Goal: Task Accomplishment & Management: Use online tool/utility

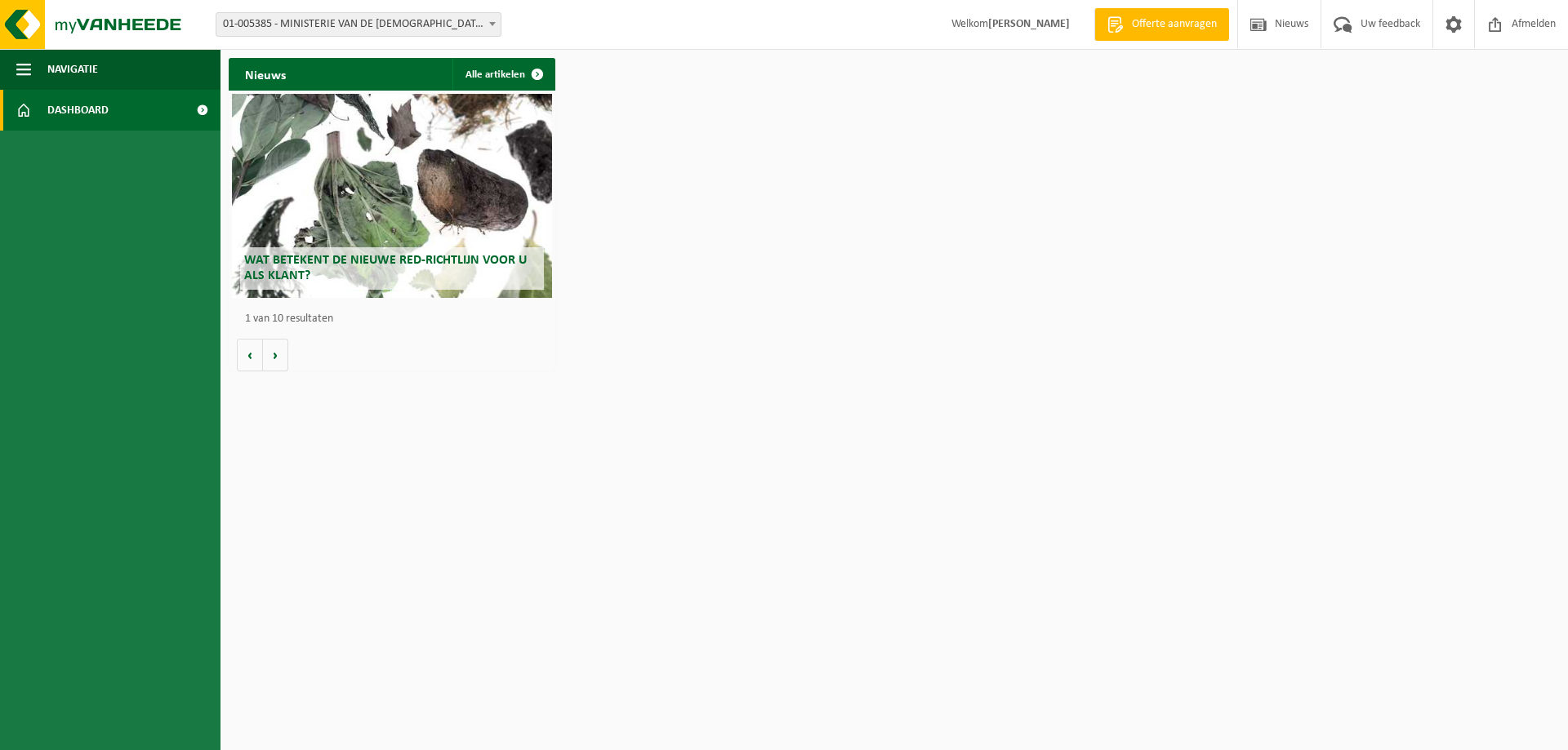
click at [483, 23] on span "01-005385 - MINISTERIE VAN DE [DEMOGRAPHIC_DATA] GEMEENSCHAP - [GEOGRAPHIC_DATA]" at bounding box center [359, 24] width 284 height 23
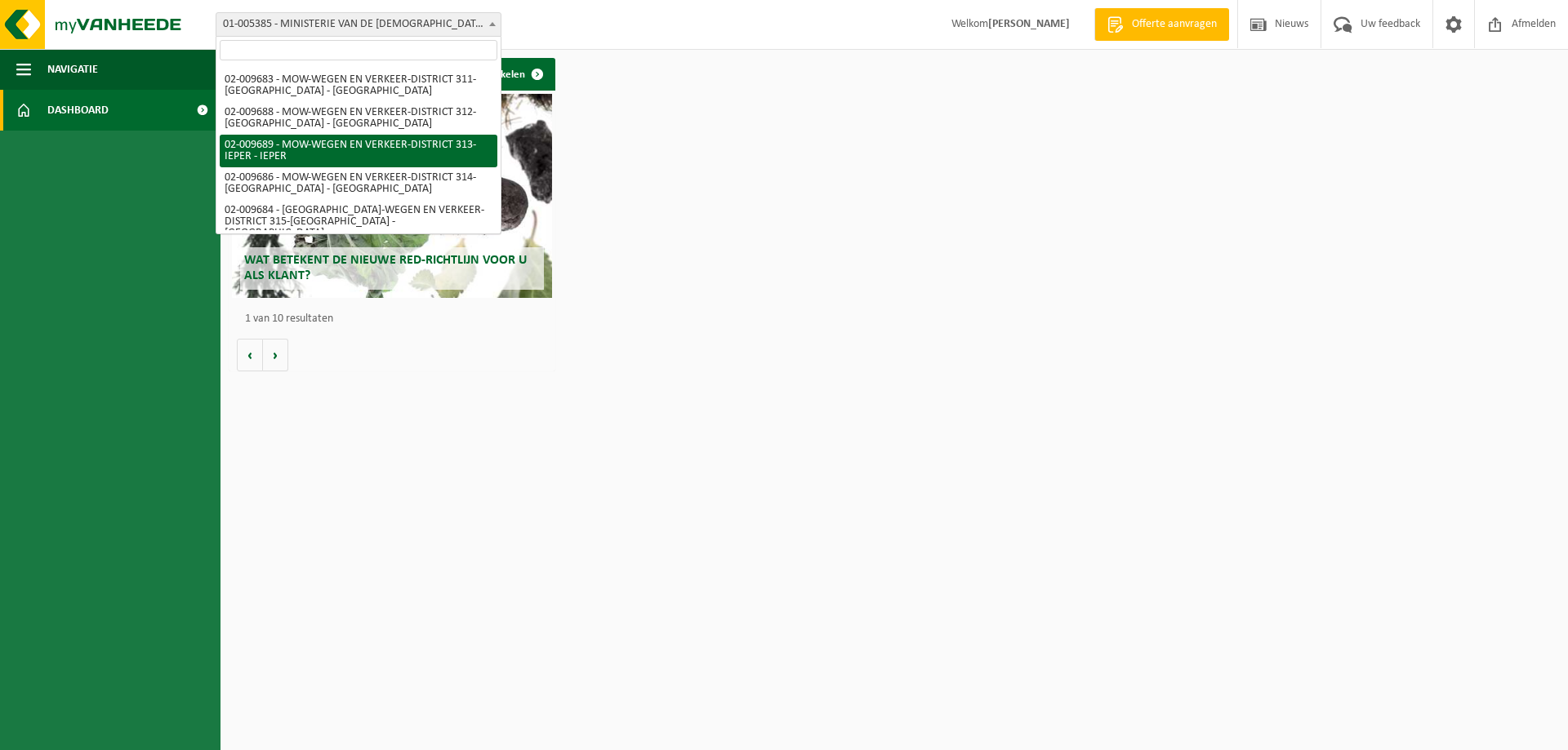
scroll to position [108, 0]
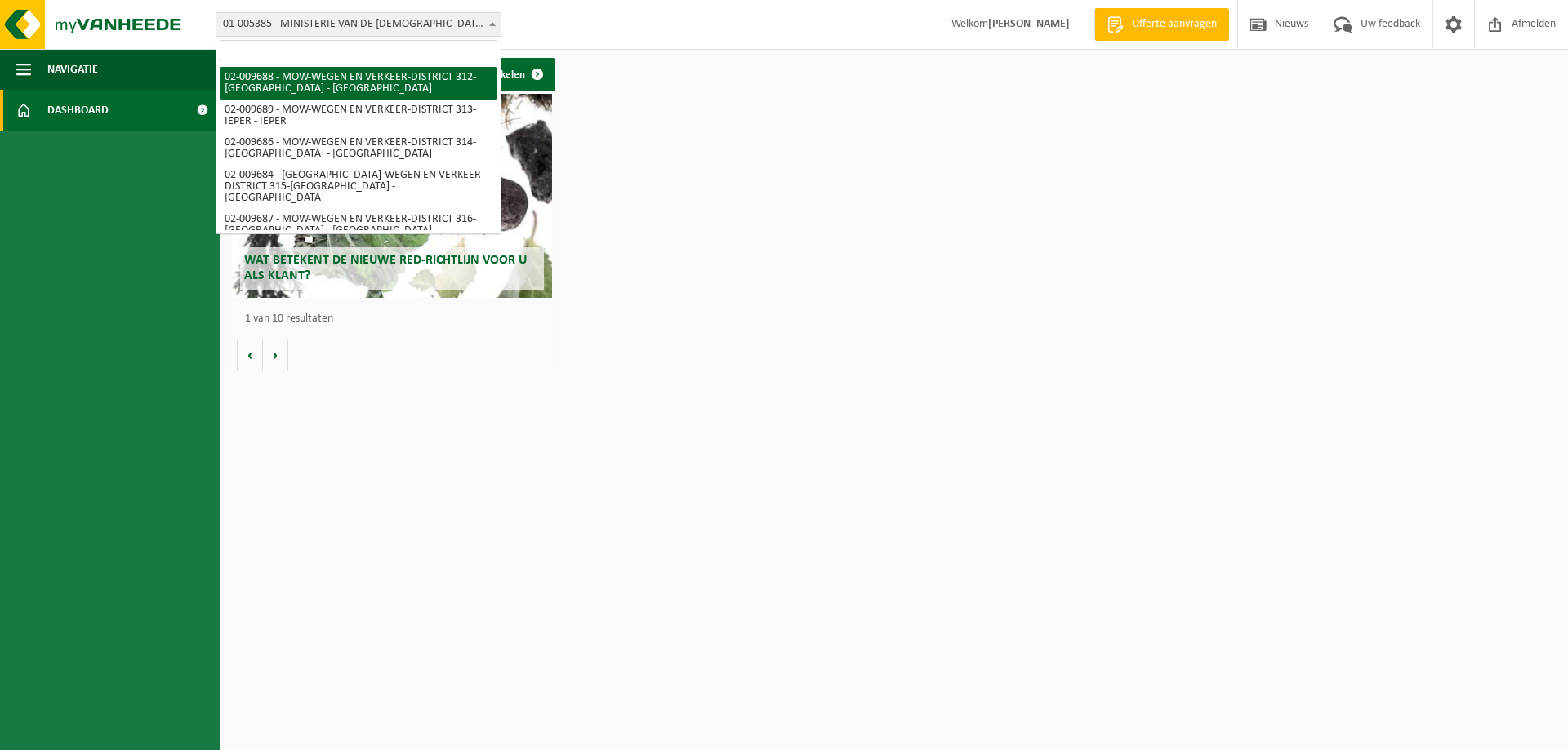
select select "1850"
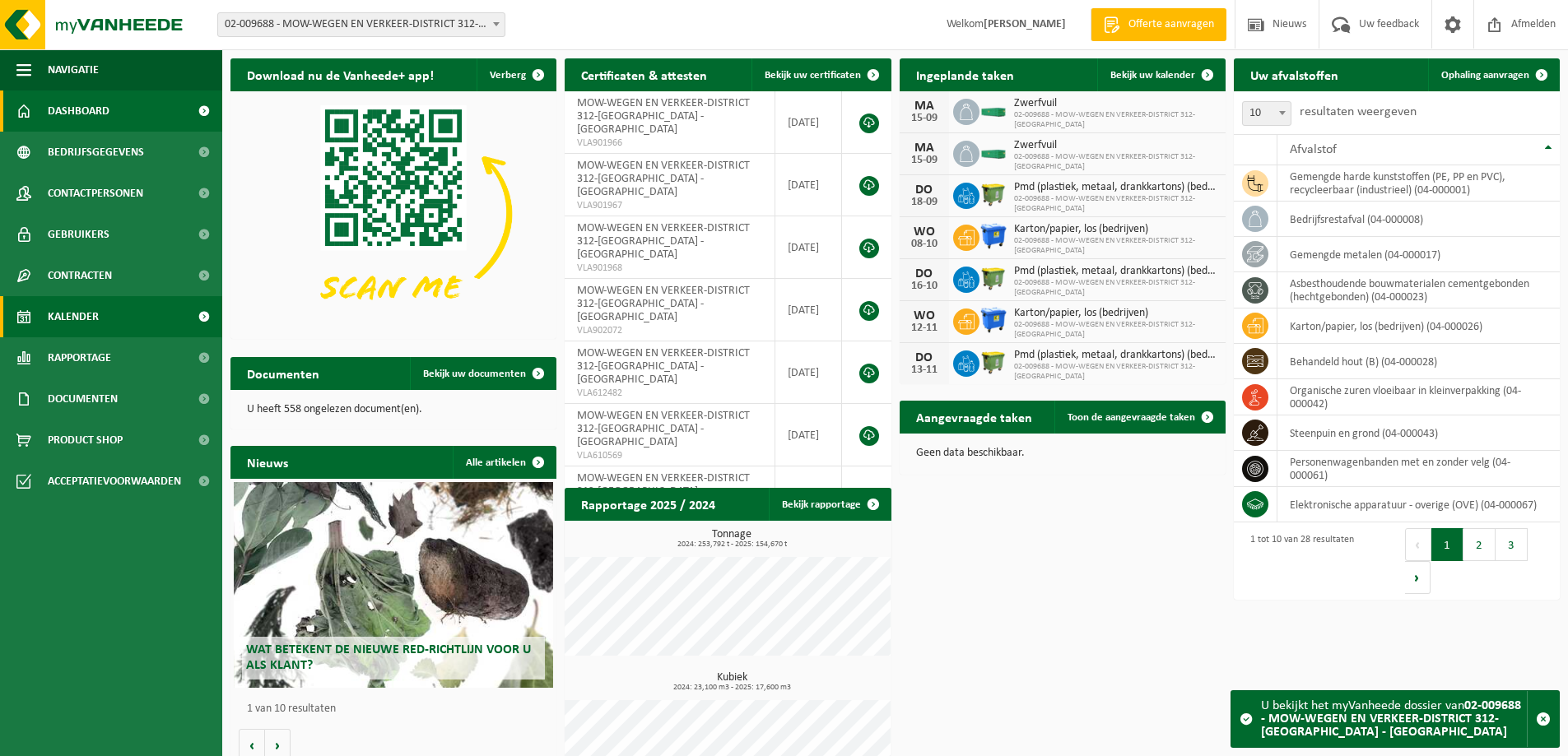
click at [109, 321] on link "Kalender" at bounding box center [111, 316] width 222 height 41
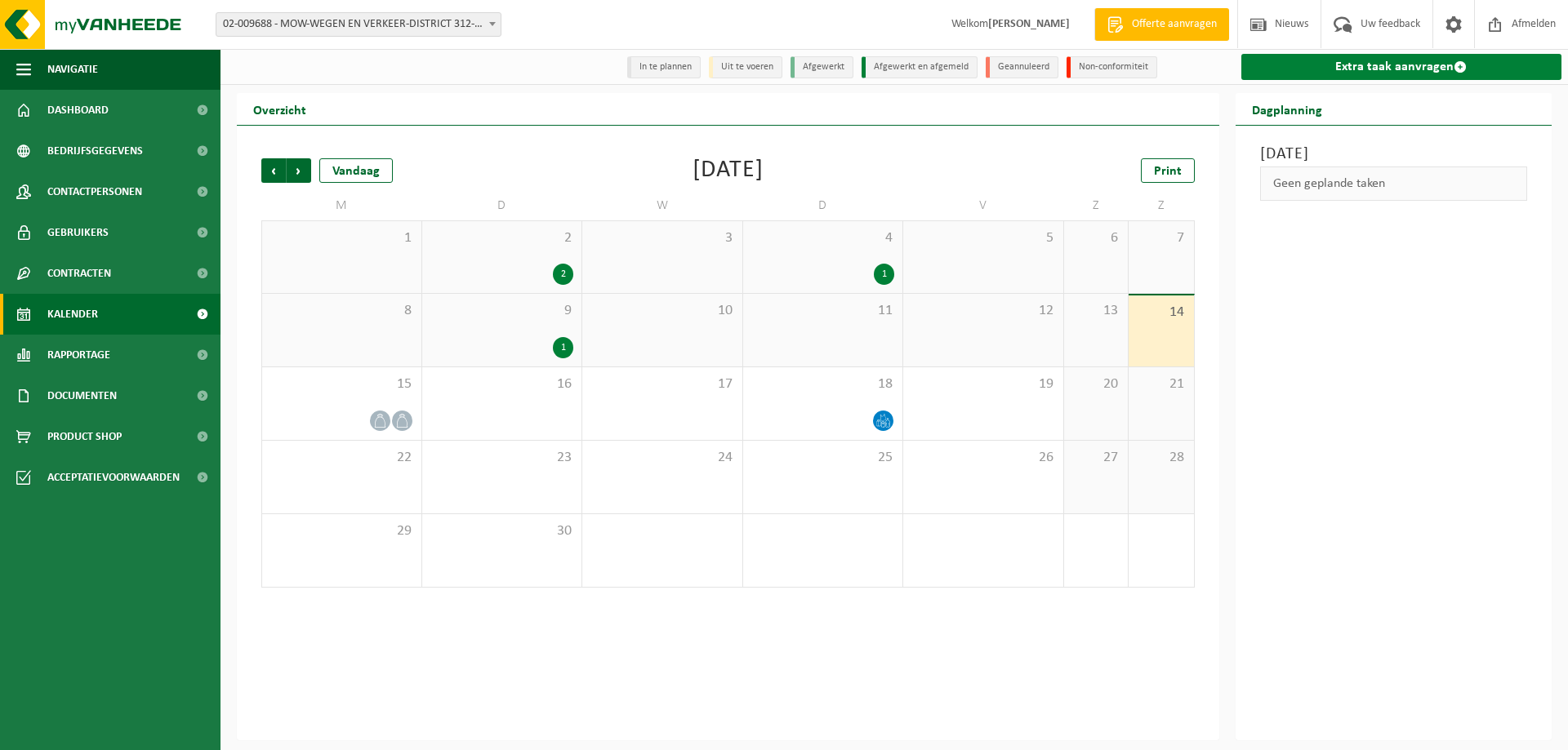
click at [1421, 65] on link "Extra taak aanvragen" at bounding box center [1402, 67] width 321 height 26
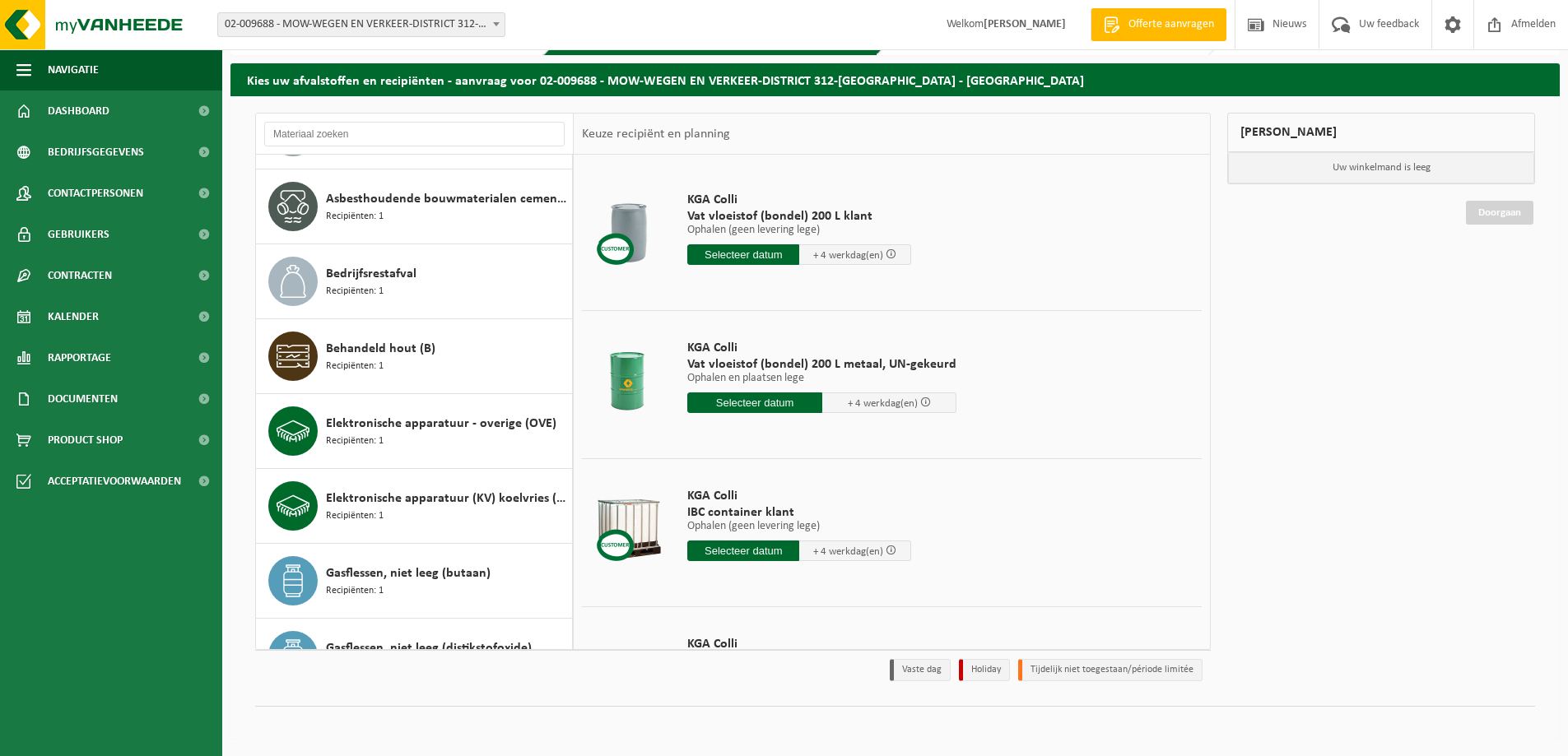
scroll to position [127, 0]
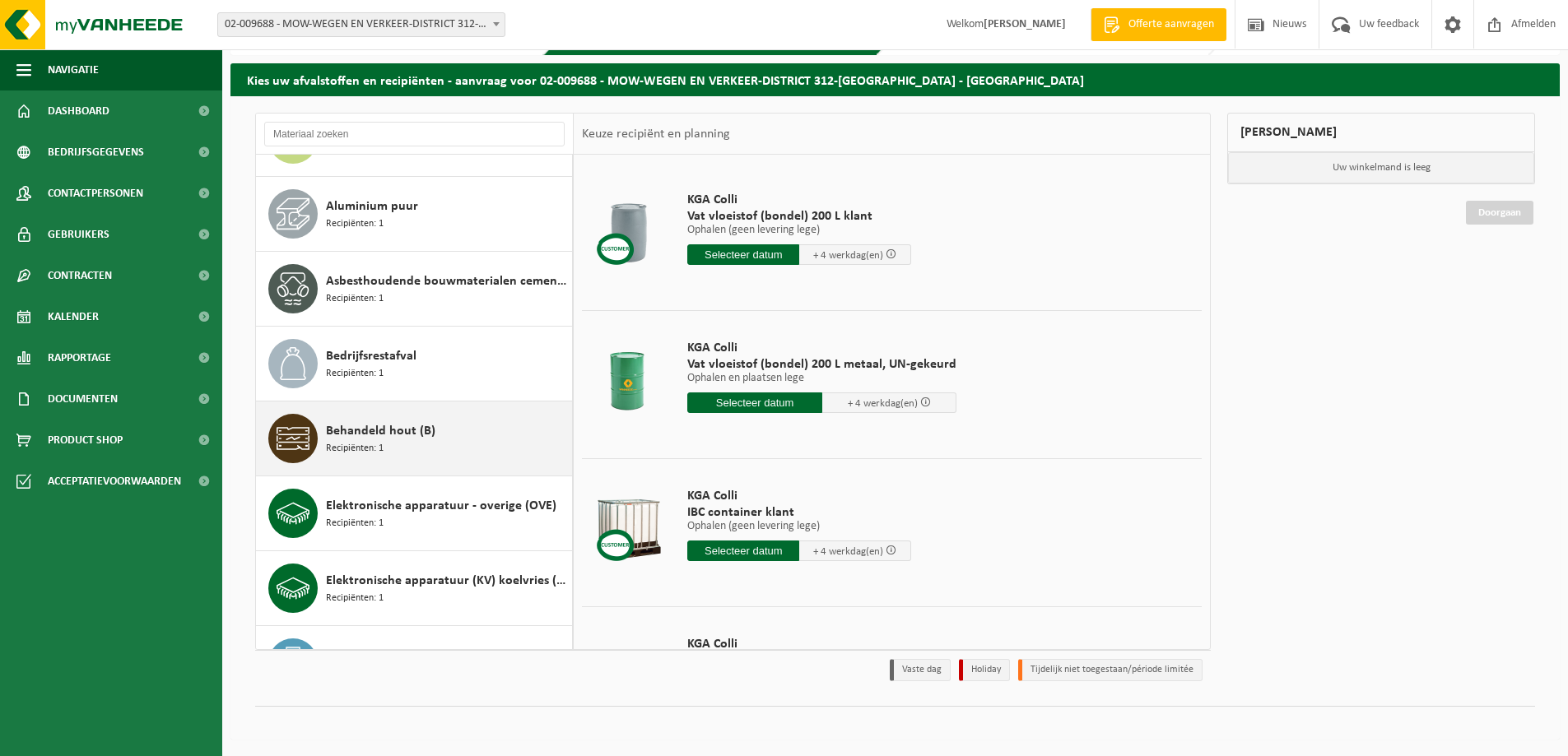
click at [380, 436] on span "Behandeld hout (B)" at bounding box center [381, 431] width 110 height 19
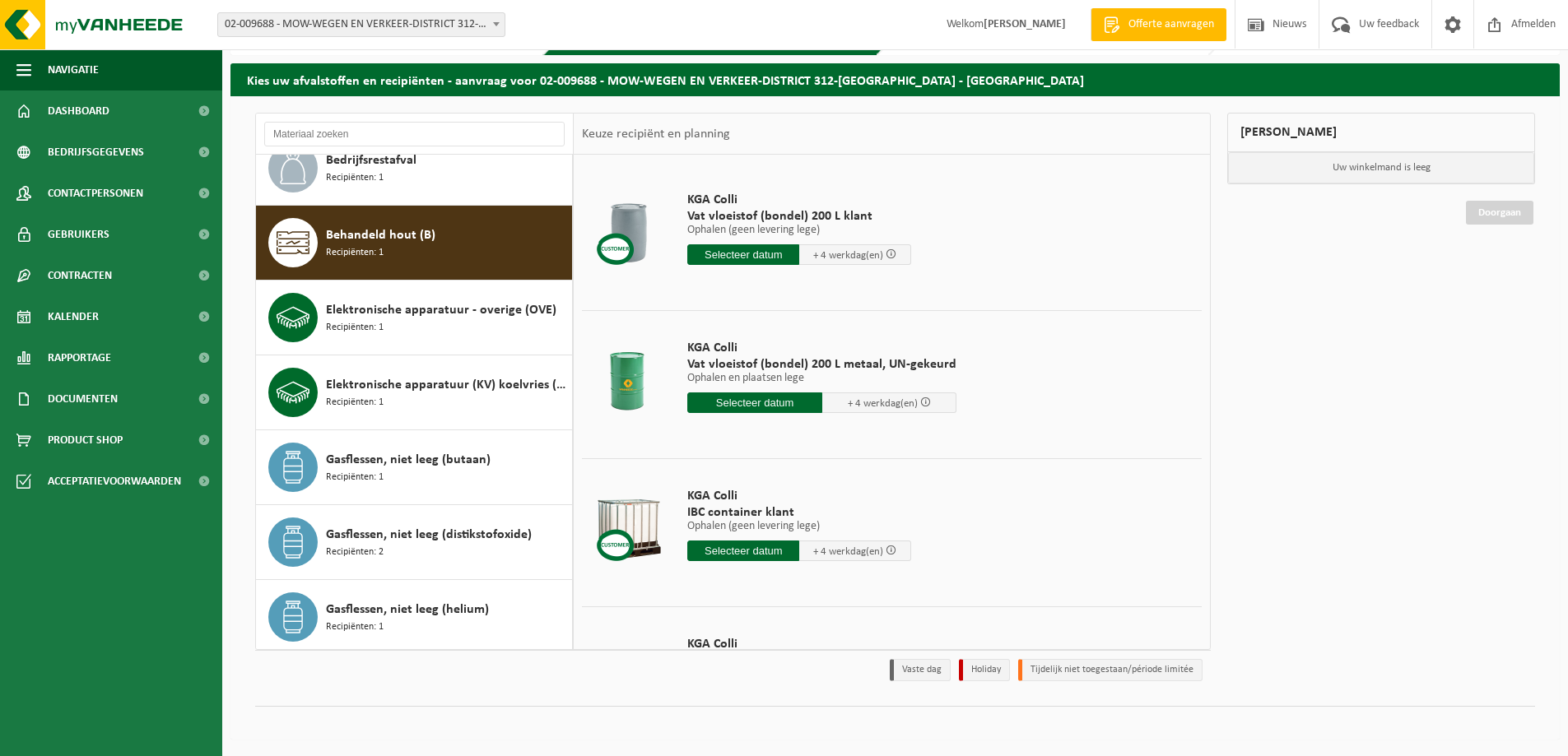
scroll to position [374, 0]
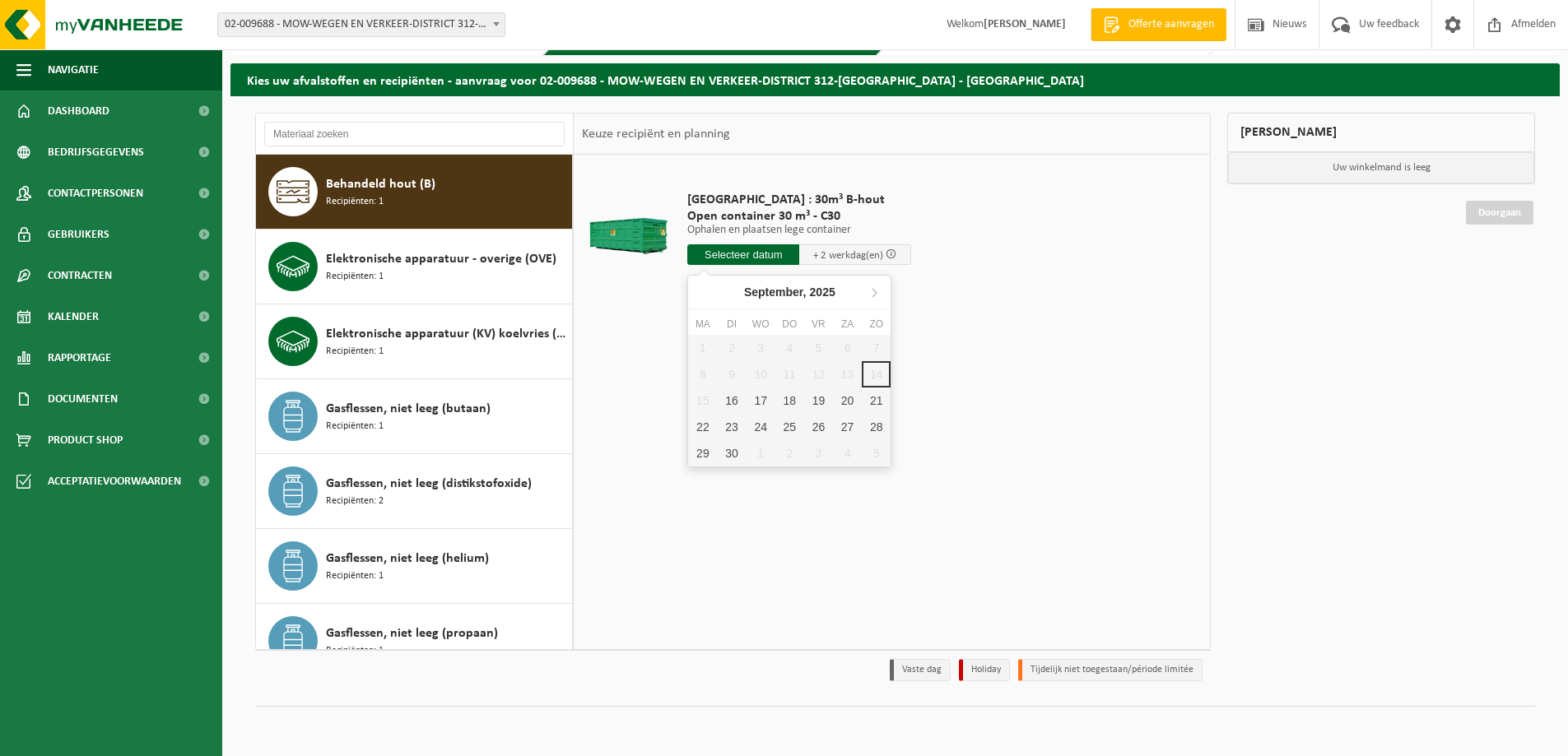
click at [748, 251] on input "text" at bounding box center [743, 254] width 112 height 20
click at [740, 402] on div "16" at bounding box center [731, 401] width 29 height 26
type input "Van 2025-09-16"
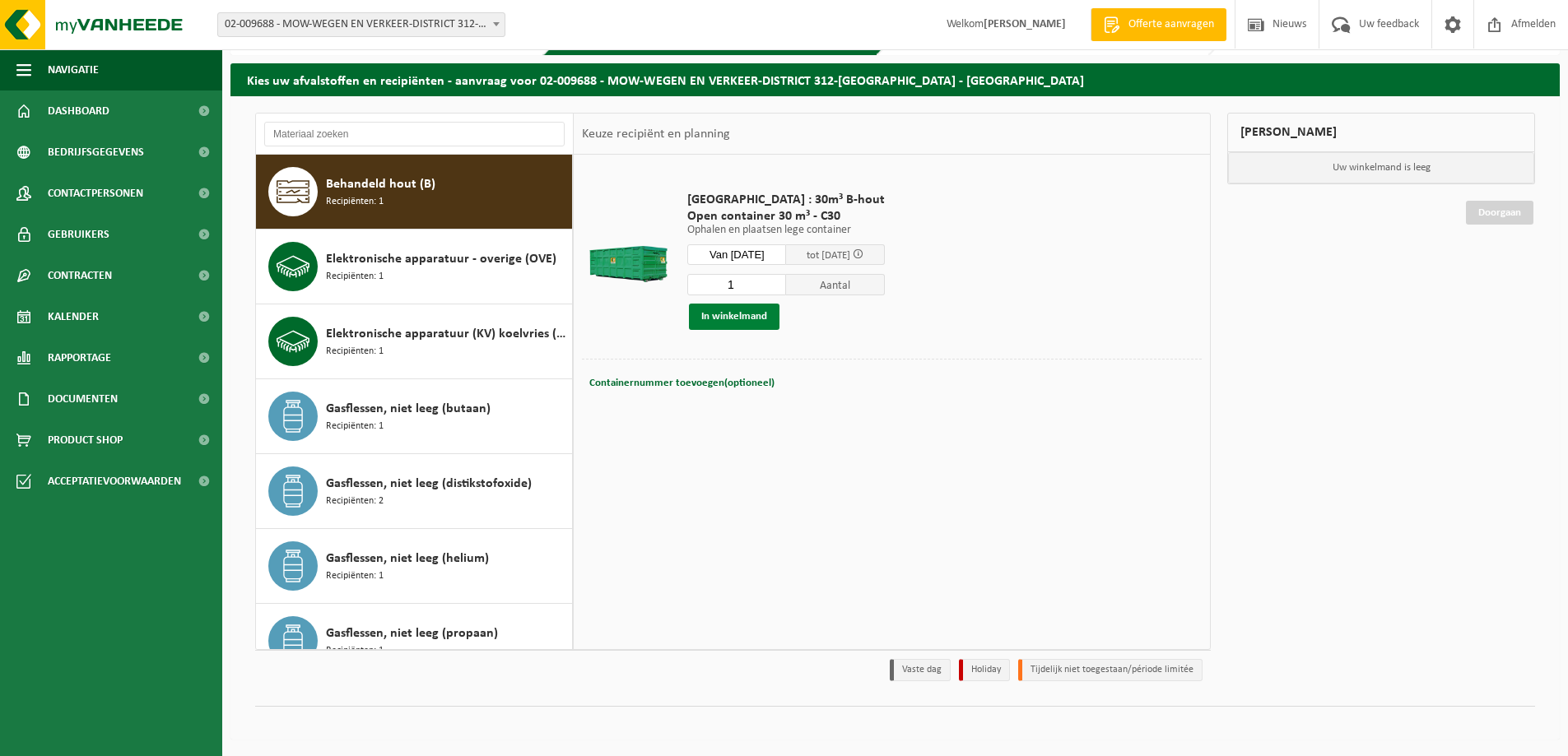
click at [758, 319] on button "In winkelmand" at bounding box center [734, 316] width 91 height 26
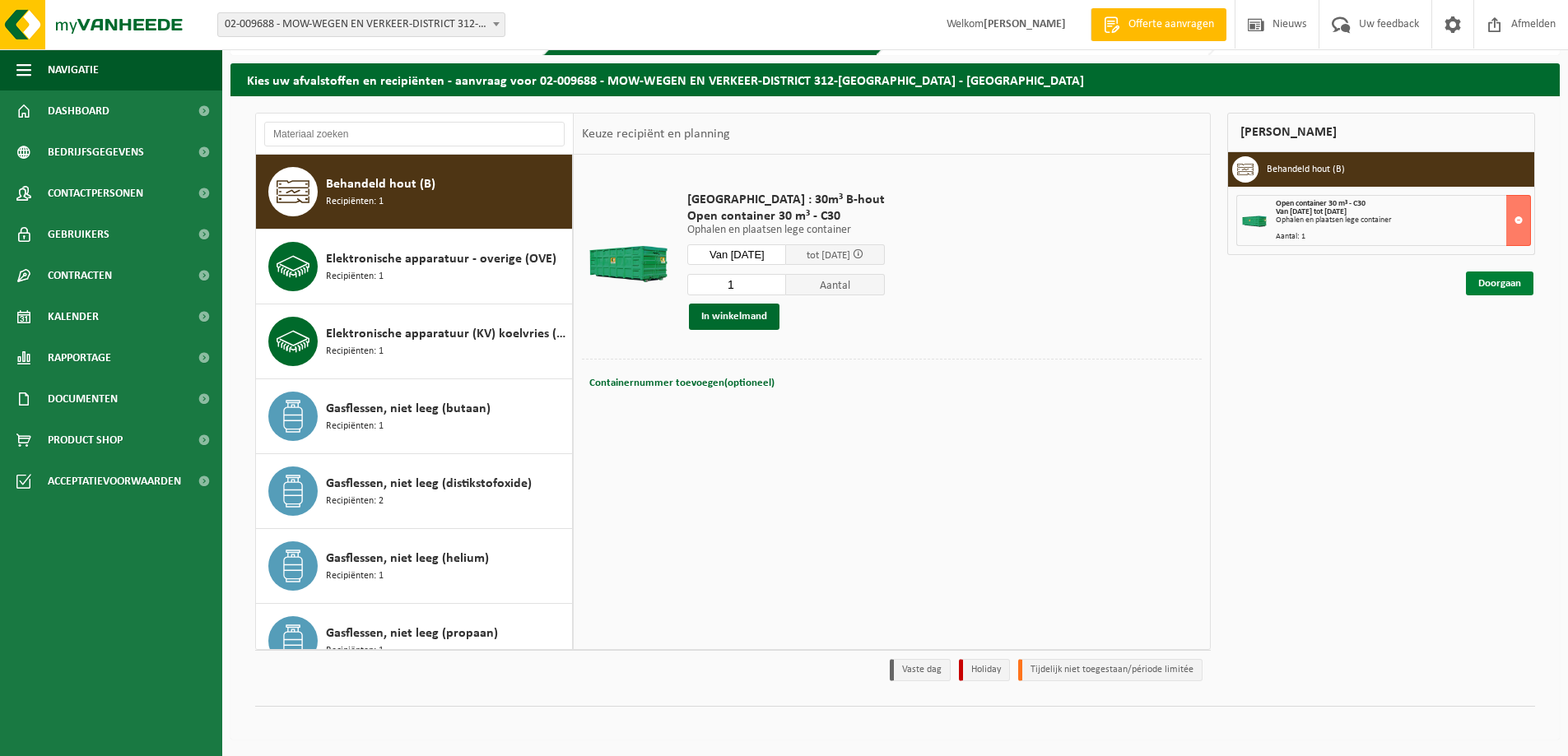
click at [1499, 287] on link "Doorgaan" at bounding box center [1499, 283] width 68 height 24
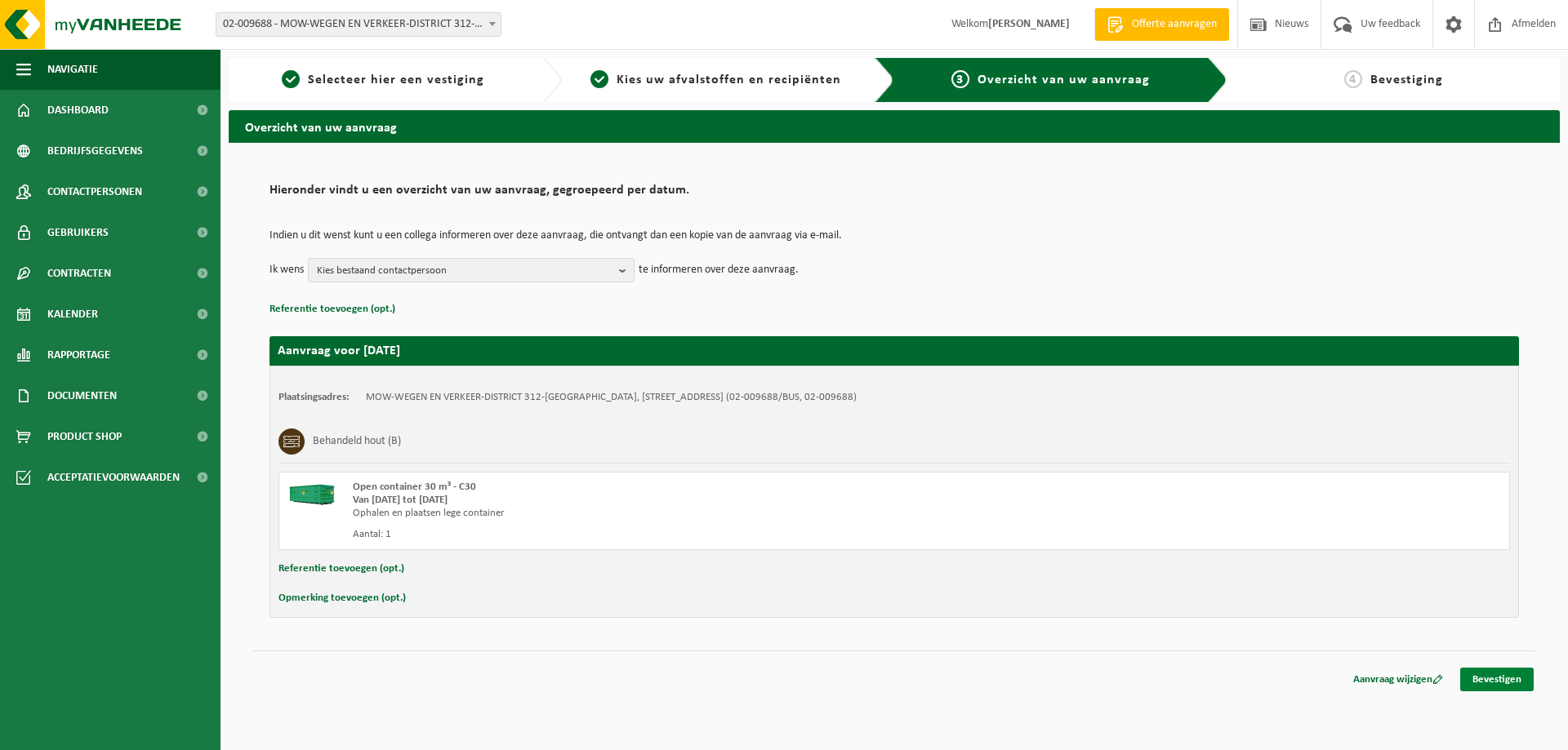
click at [1514, 686] on link "Bevestigen" at bounding box center [1497, 679] width 73 height 24
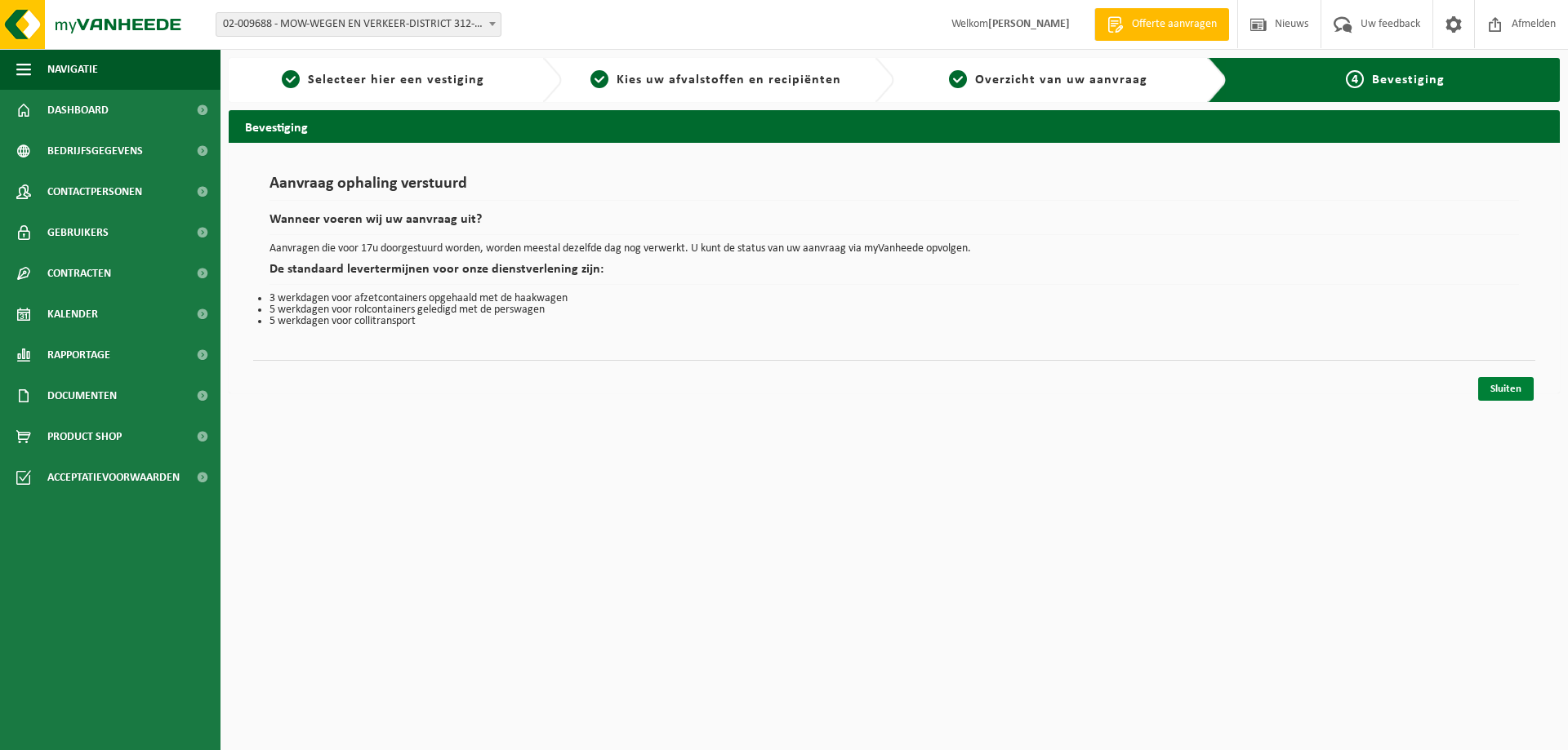
click at [1506, 383] on link "Sluiten" at bounding box center [1506, 388] width 56 height 24
